Goal: Find specific page/section: Locate a particular part of the current website

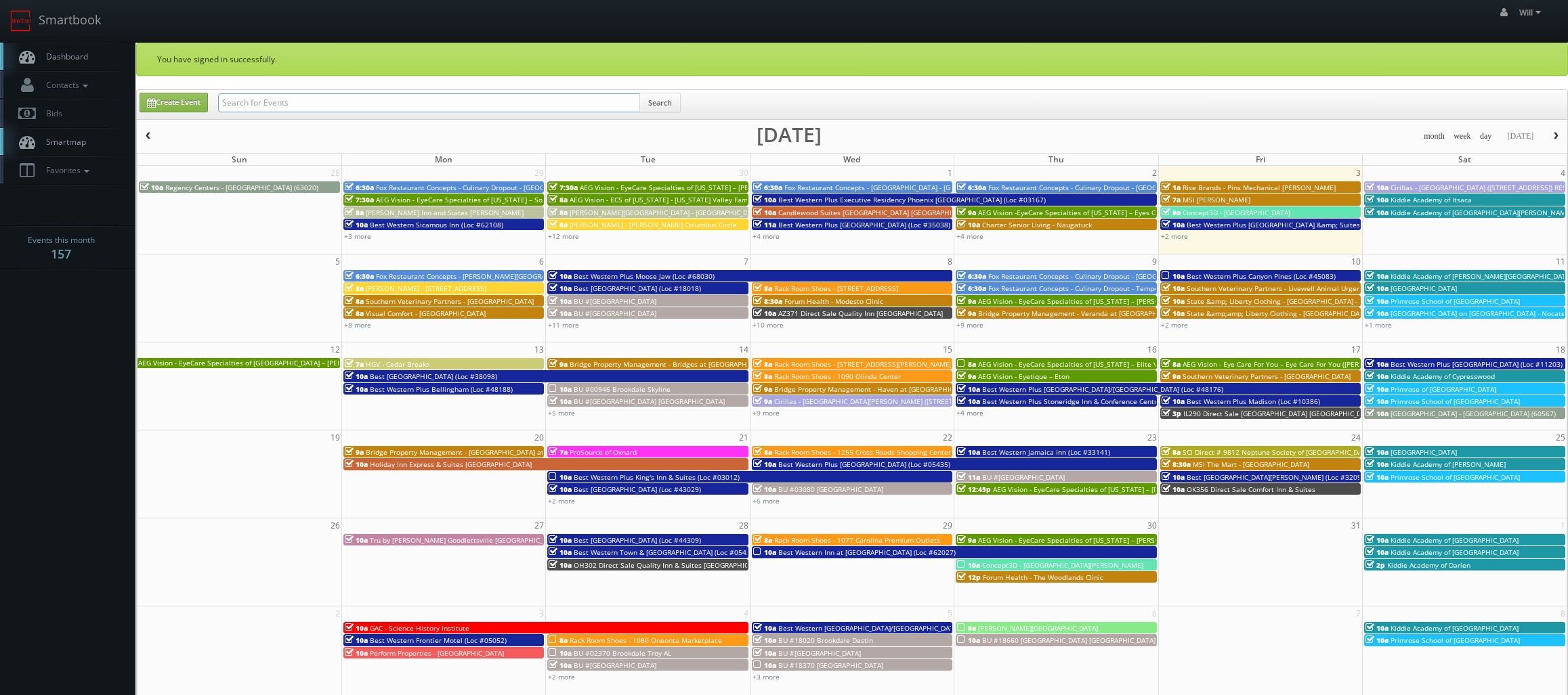
click at [334, 100] on input "text" at bounding box center [429, 103] width 422 height 19
paste input "(09-18-25) Red Roof Inn - 31 Red Roof Inn Milwaukee - Airport/ Oak Creek"
drag, startPoint x: 266, startPoint y: 101, endPoint x: 3, endPoint y: 30, distance: 272.4
click at [3, 31] on body "Smartbook Toggle Side Navigation Toggle Top Navigation Will Will Profile Logout…" at bounding box center [784, 488] width 1568 height 976
type input "[GEOGRAPHIC_DATA] - 31 [GEOGRAPHIC_DATA] [GEOGRAPHIC_DATA]/ [GEOGRAPHIC_DATA]"
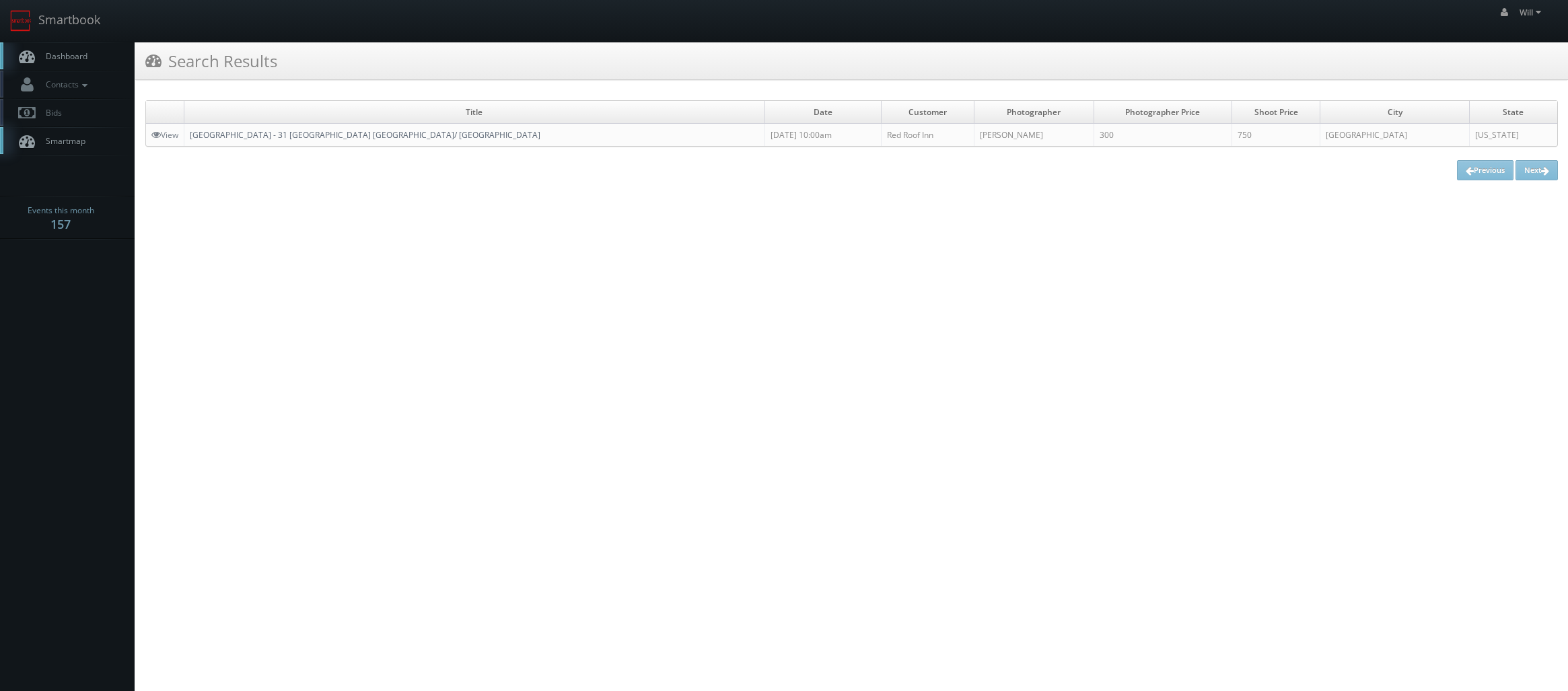
click at [404, 132] on link "[GEOGRAPHIC_DATA] - 31 [GEOGRAPHIC_DATA] [GEOGRAPHIC_DATA]/ [GEOGRAPHIC_DATA]" at bounding box center [365, 135] width 351 height 11
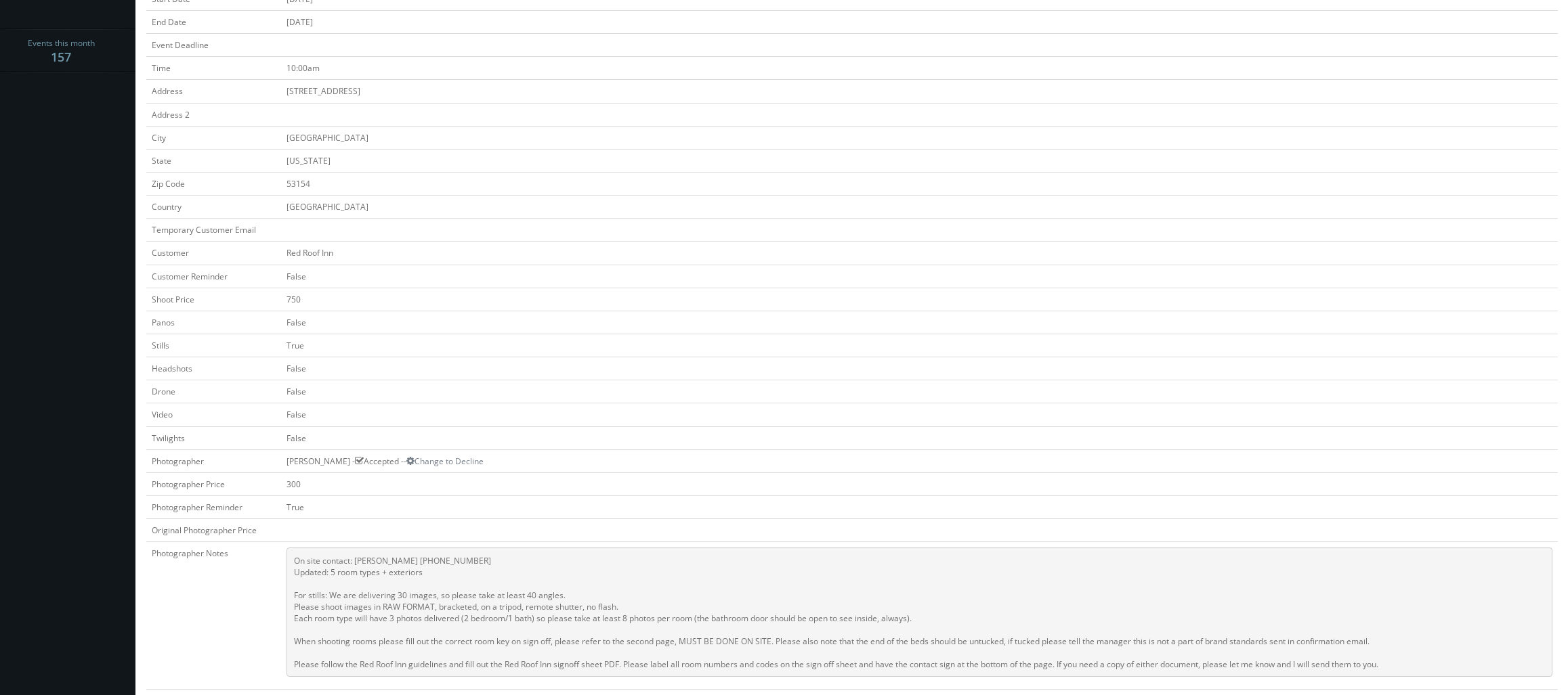
scroll to position [136, 0]
